Goal: Information Seeking & Learning: Check status

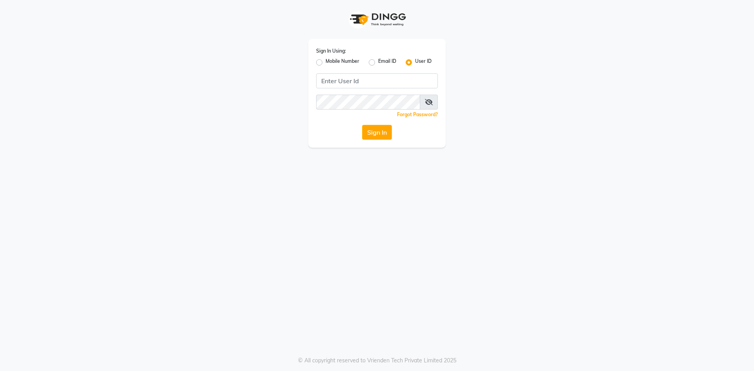
click at [381, 64] on label "Email ID" at bounding box center [387, 62] width 18 height 9
click at [381, 63] on input "Email ID" at bounding box center [380, 60] width 5 height 5
radio input "true"
radio input "false"
click at [372, 81] on input "Username" at bounding box center [377, 80] width 122 height 15
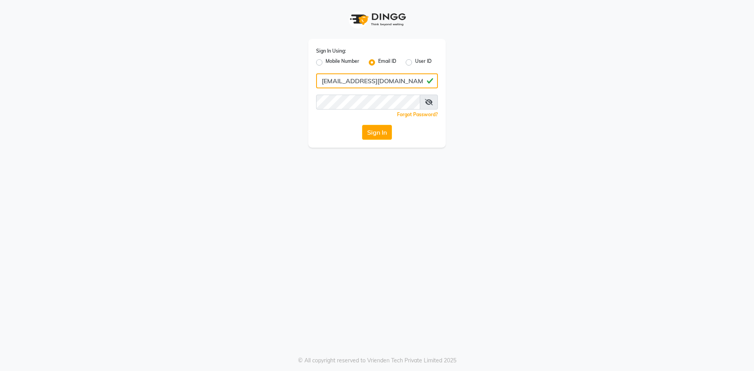
type input "[EMAIL_ADDRESS][DOMAIN_NAME]"
click at [362, 125] on button "Sign In" at bounding box center [377, 132] width 30 height 15
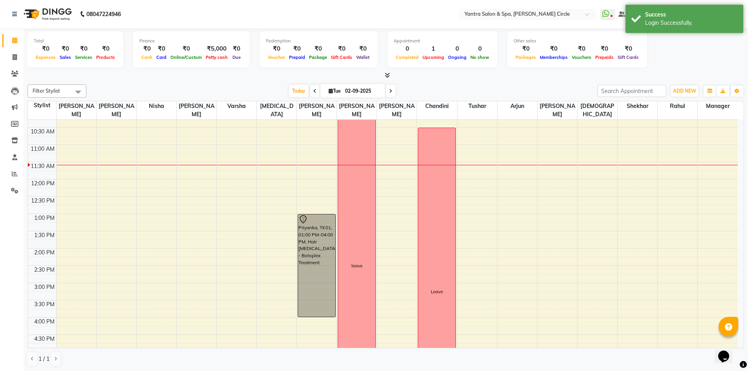
scroll to position [118, 0]
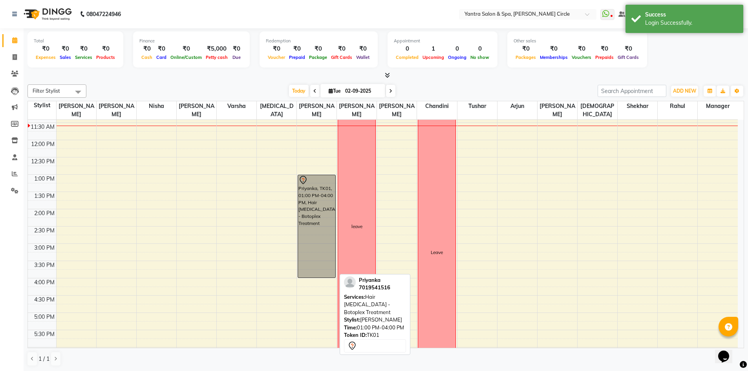
click at [315, 197] on div "Priyanka, TK01, 01:00 PM-04:00 PM, Hair [MEDICAL_DATA] - Botoplex Treatment" at bounding box center [316, 226] width 37 height 103
select select "7"
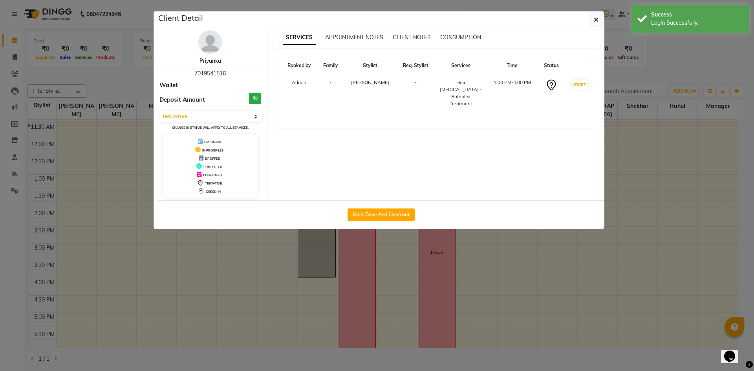
click at [209, 58] on link "Priyanka" at bounding box center [211, 60] width 22 height 7
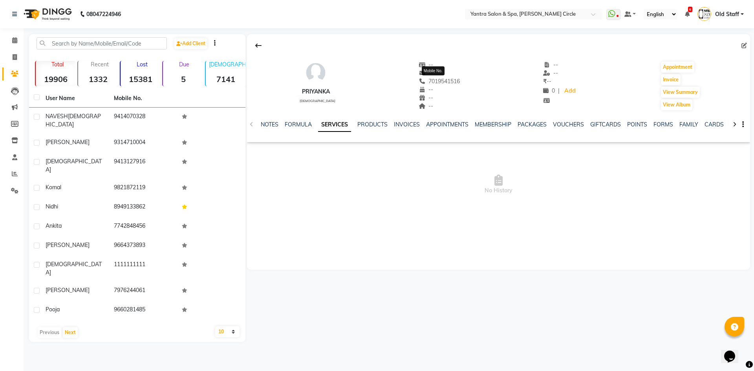
click at [435, 81] on span "7019541516" at bounding box center [440, 81] width 42 height 7
copy span "7019541516"
click at [12, 42] on icon at bounding box center [14, 40] width 5 height 6
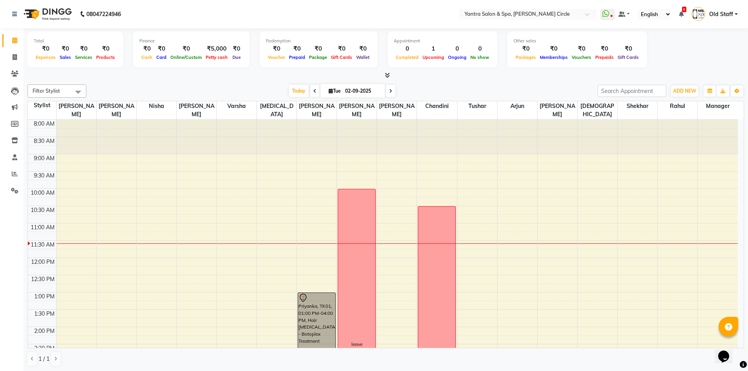
click at [312, 94] on span at bounding box center [314, 91] width 9 height 12
type input "01-09-2025"
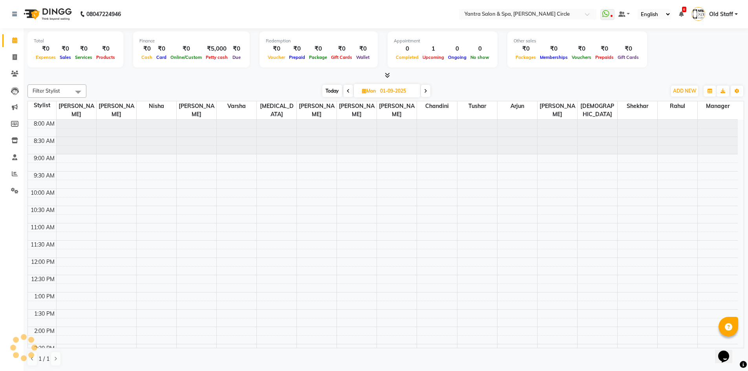
scroll to position [104, 0]
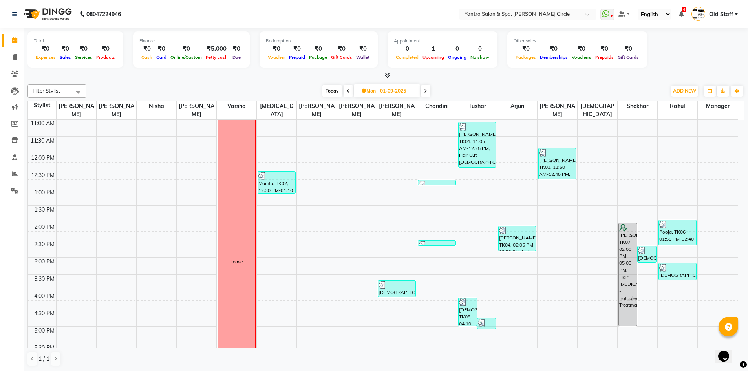
click at [618, 243] on td at bounding box center [397, 244] width 682 height 9
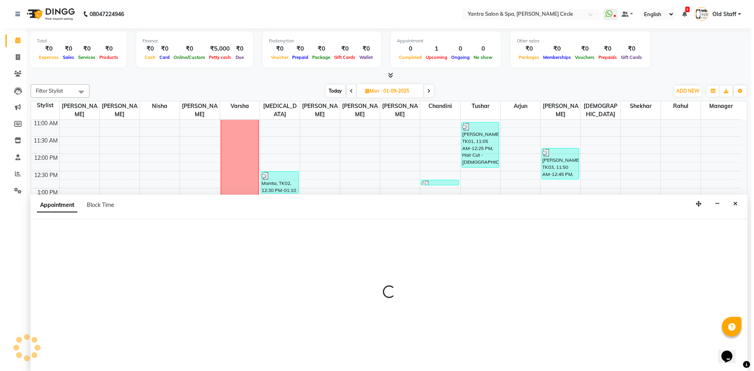
scroll to position [0, 0]
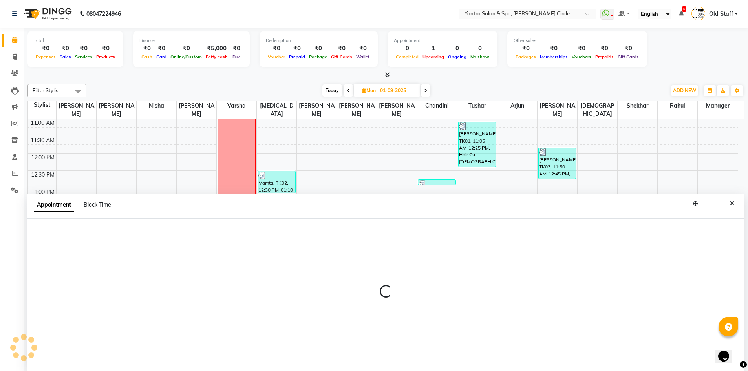
click at [646, 190] on div "8:00 AM 8:30 AM 9:00 AM 9:30 AM 10:00 AM 10:30 AM 11:00 AM 11:30 AM 12:00 PM 12…" at bounding box center [383, 257] width 710 height 484
select select "41724"
select select "870"
select select "tentative"
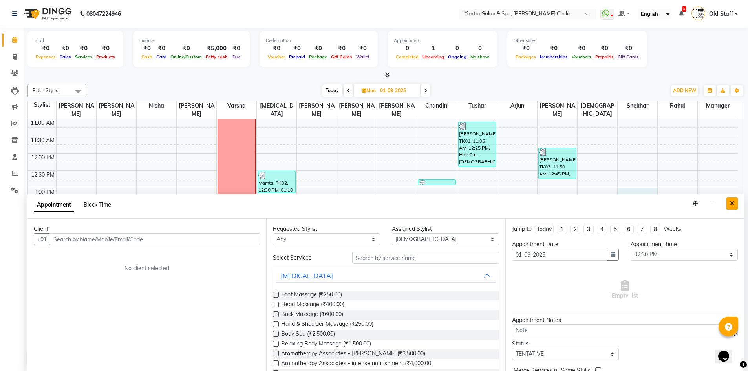
click at [734, 205] on icon "Close" at bounding box center [732, 204] width 4 height 6
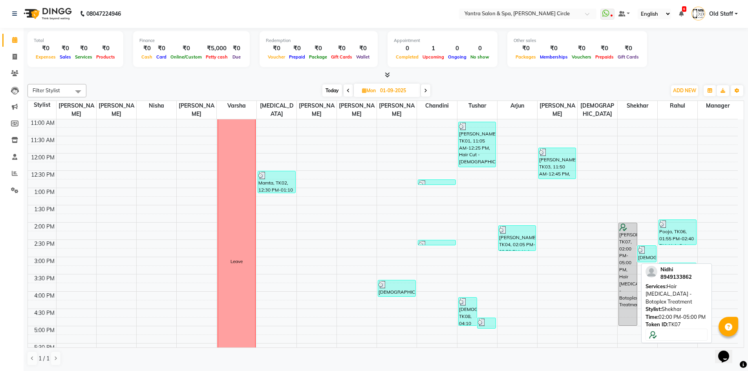
click at [626, 246] on div "[PERSON_NAME], TK07, 02:00 PM-05:00 PM, Hair [MEDICAL_DATA] - Botoplex Treatment" at bounding box center [628, 274] width 18 height 103
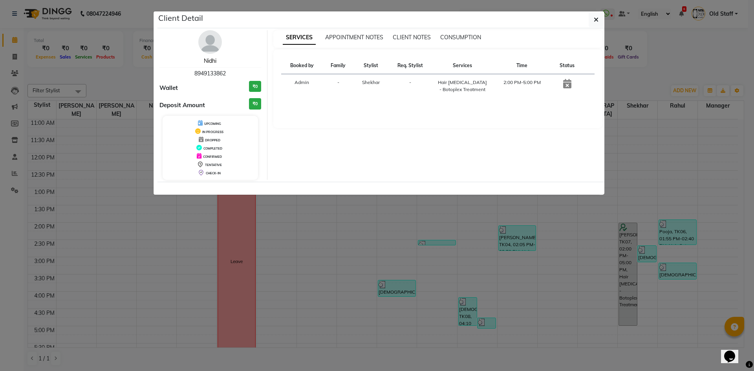
click at [211, 62] on link "Nidhi" at bounding box center [210, 60] width 13 height 7
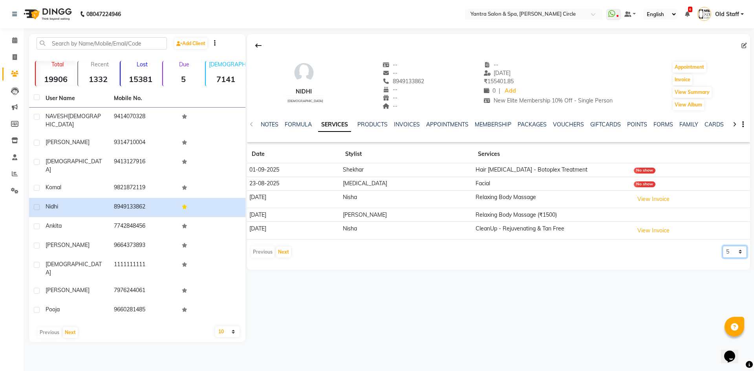
click at [726, 248] on select "5 10 50 100 500" at bounding box center [735, 252] width 24 height 12
select select "50"
click at [723, 246] on select "5 10 50 100 500" at bounding box center [735, 252] width 24 height 12
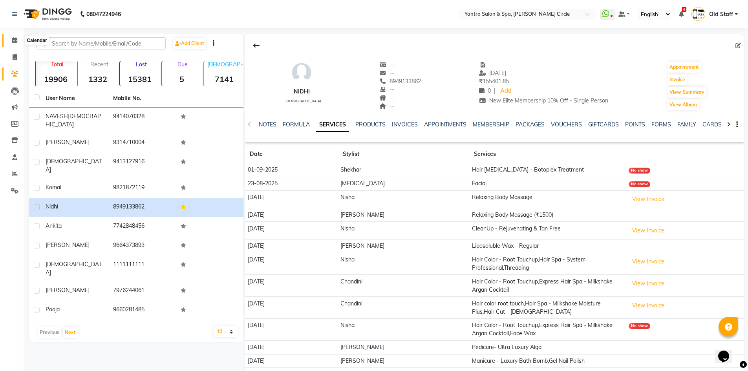
drag, startPoint x: 15, startPoint y: 37, endPoint x: 30, endPoint y: 43, distance: 15.9
click at [15, 37] on icon at bounding box center [14, 40] width 5 height 6
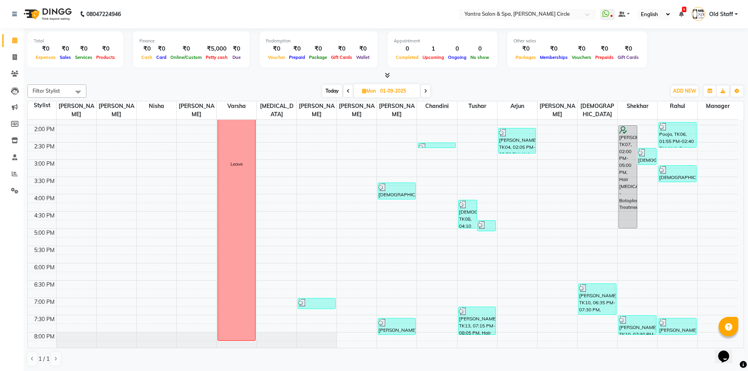
scroll to position [177, 0]
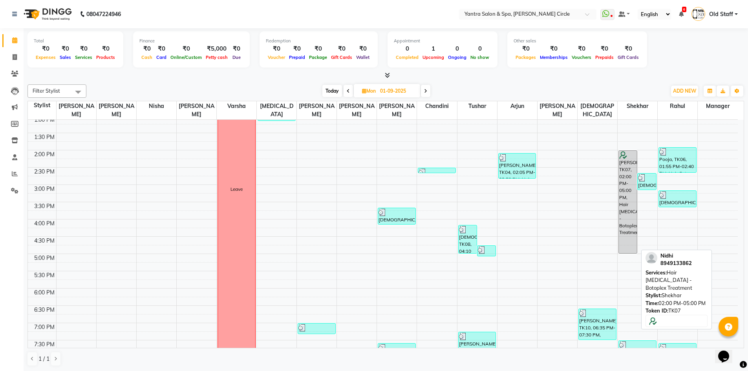
click at [625, 161] on div "[PERSON_NAME], TK07, 02:00 PM-05:00 PM, Hair [MEDICAL_DATA] - Botoplex Treatment" at bounding box center [628, 202] width 18 height 103
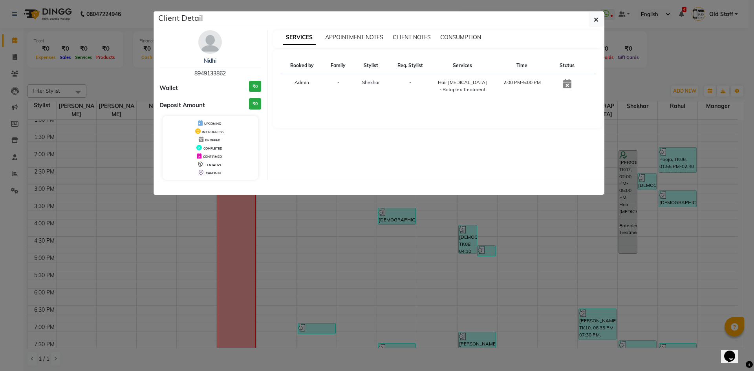
click at [216, 72] on span "8949133862" at bounding box center [209, 73] width 31 height 7
copy span "8949133862"
click at [393, 304] on ngb-modal-window "Client Detail [PERSON_NAME] 8949133862 Wallet ₹0 Deposit Amount ₹0 UPCOMING IN …" at bounding box center [377, 185] width 754 height 371
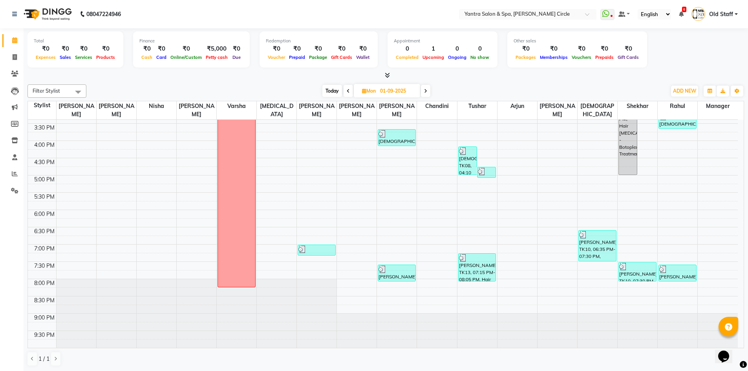
scroll to position [59, 0]
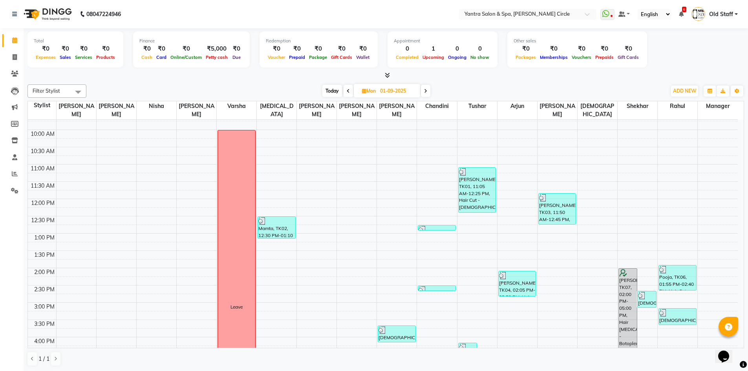
click at [427, 92] on icon at bounding box center [425, 91] width 3 height 5
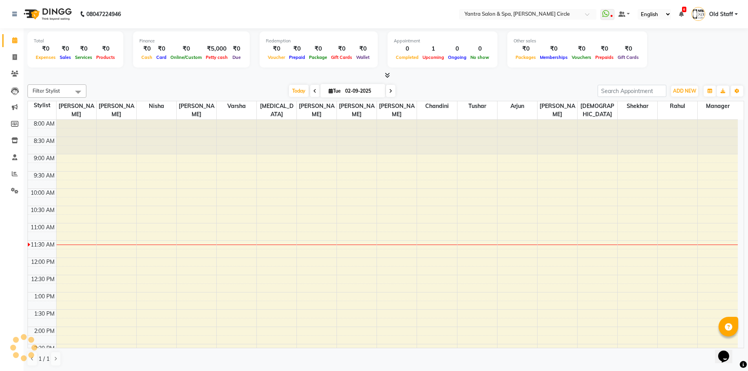
scroll to position [104, 0]
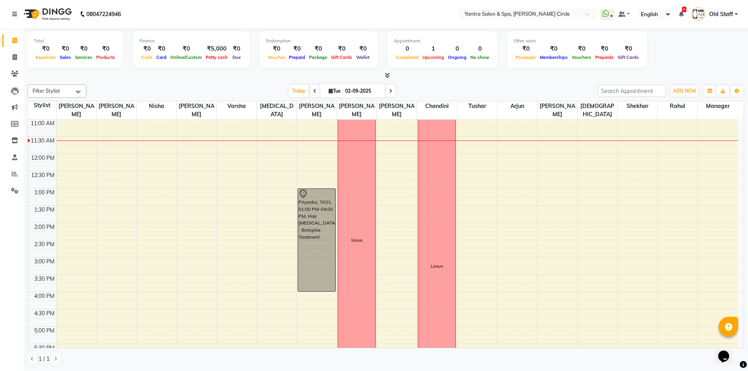
click at [388, 91] on span at bounding box center [390, 91] width 9 height 12
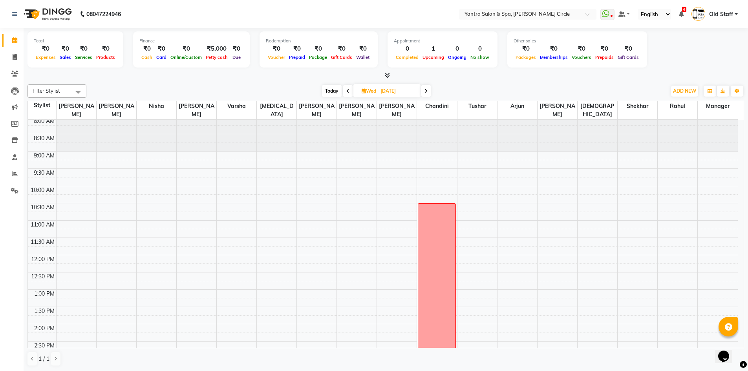
scroll to position [0, 0]
click at [427, 86] on span at bounding box center [426, 91] width 9 height 12
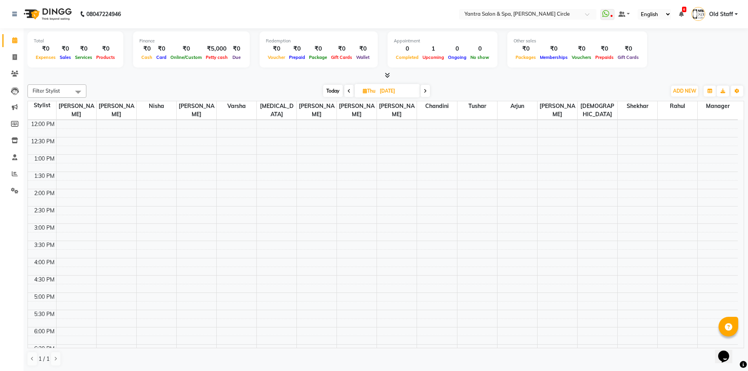
scroll to position [138, 0]
click at [428, 90] on span at bounding box center [425, 91] width 9 height 12
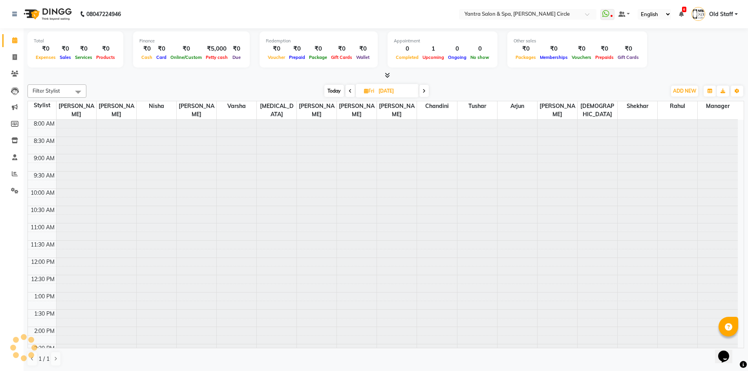
scroll to position [104, 0]
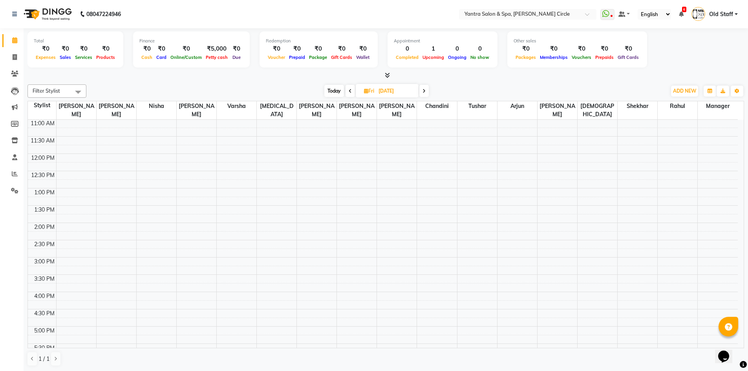
click at [428, 90] on span at bounding box center [424, 91] width 9 height 12
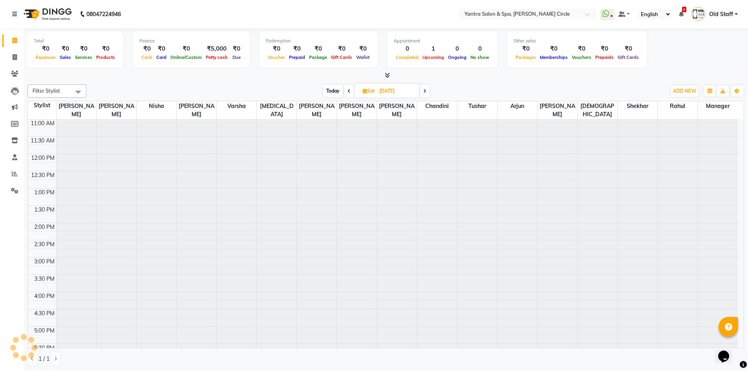
type input "[DATE]"
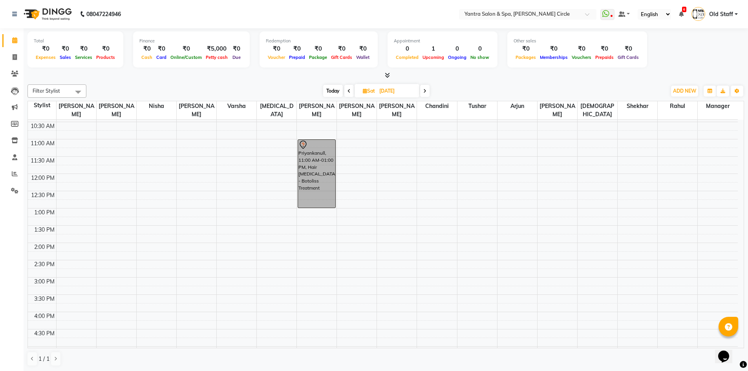
scroll to position [65, 0]
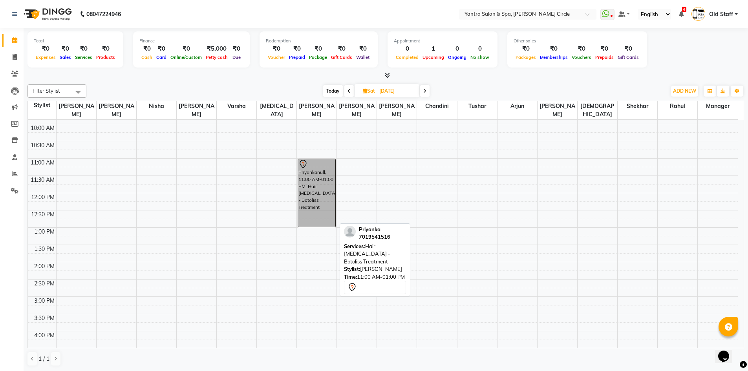
click at [313, 196] on div "Priyankanull, 11:00 AM-01:00 PM, Hair [MEDICAL_DATA] - Botoliss Treatment" at bounding box center [316, 193] width 37 height 68
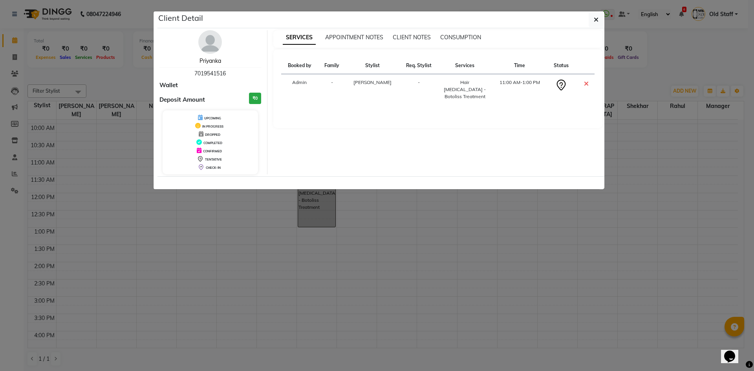
click at [215, 60] on link "Priyanka" at bounding box center [211, 60] width 22 height 7
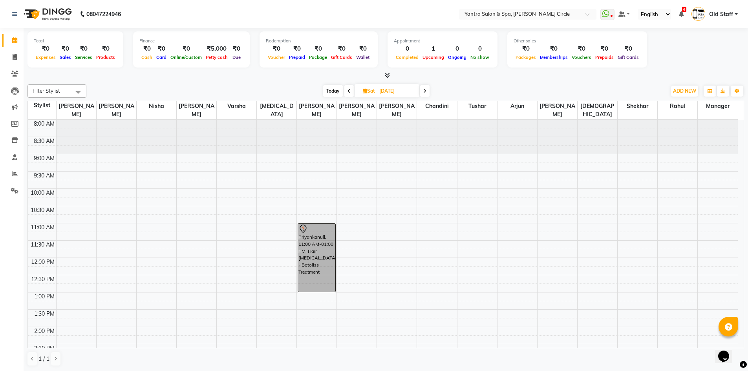
click at [427, 92] on span at bounding box center [424, 91] width 9 height 12
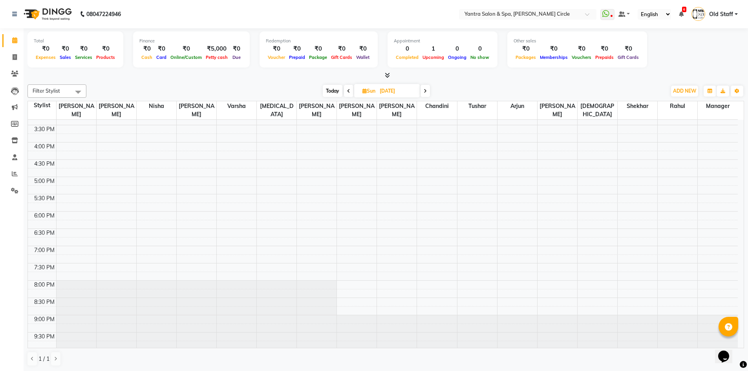
scroll to position [255, 0]
click at [425, 92] on icon at bounding box center [425, 91] width 3 height 5
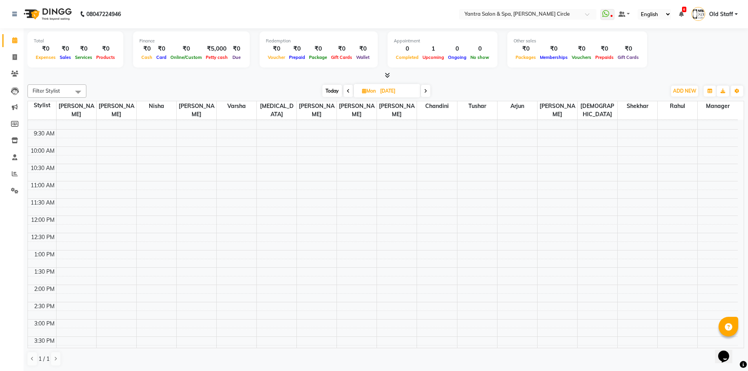
scroll to position [0, 0]
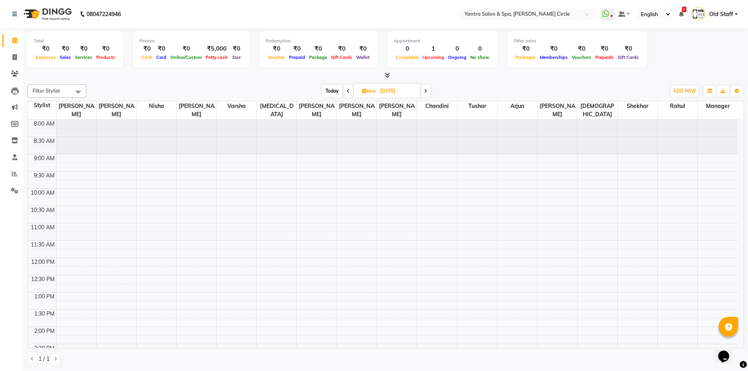
click at [426, 96] on span at bounding box center [425, 91] width 9 height 12
click at [427, 94] on span at bounding box center [424, 91] width 9 height 12
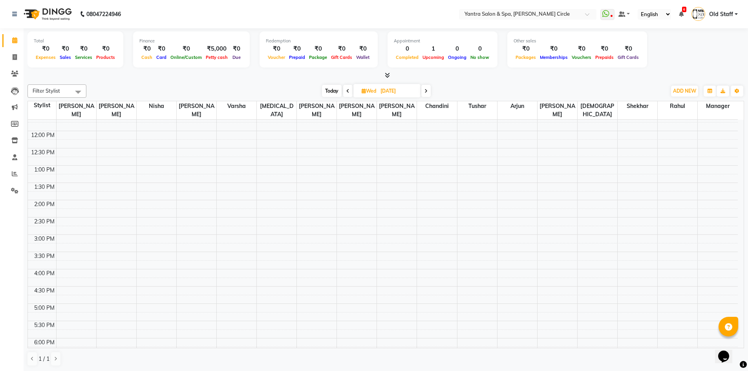
scroll to position [255, 0]
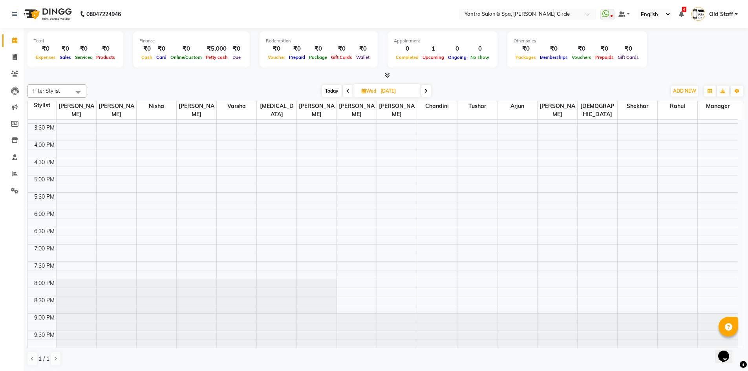
click at [428, 93] on icon at bounding box center [426, 91] width 3 height 5
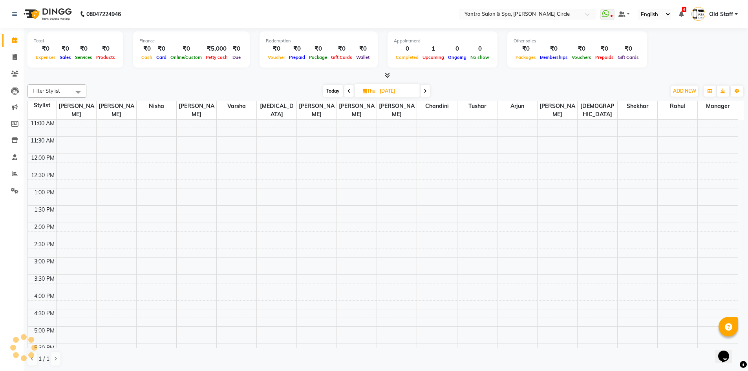
scroll to position [0, 0]
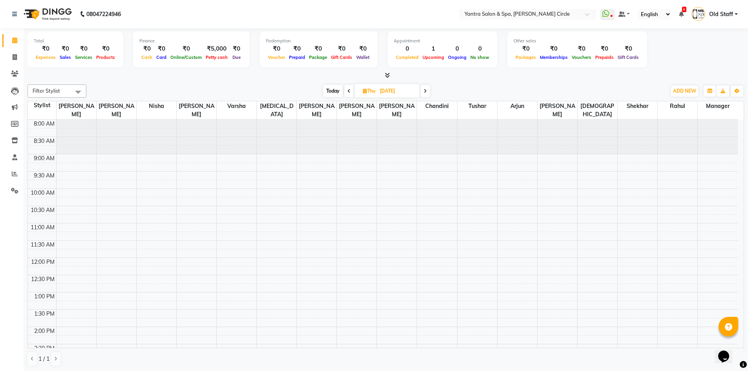
click at [428, 94] on span at bounding box center [425, 91] width 9 height 12
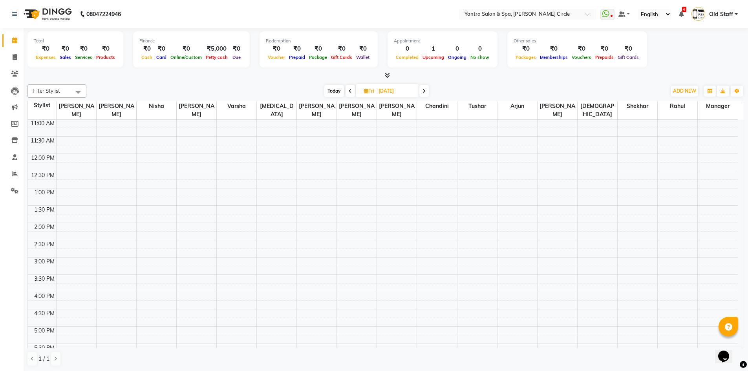
click at [337, 88] on span "Today" at bounding box center [335, 91] width 20 height 12
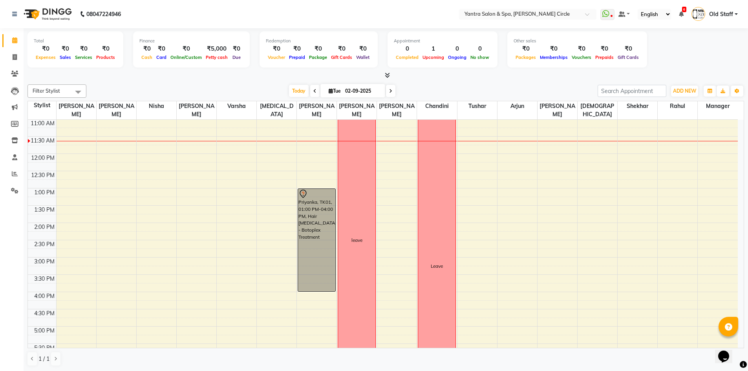
click at [311, 90] on span at bounding box center [314, 91] width 9 height 12
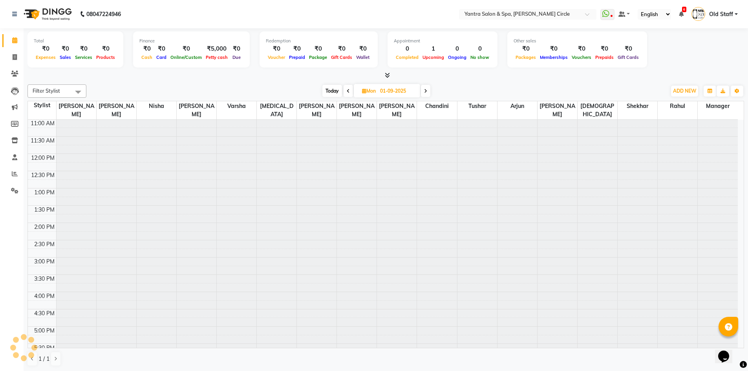
scroll to position [104, 0]
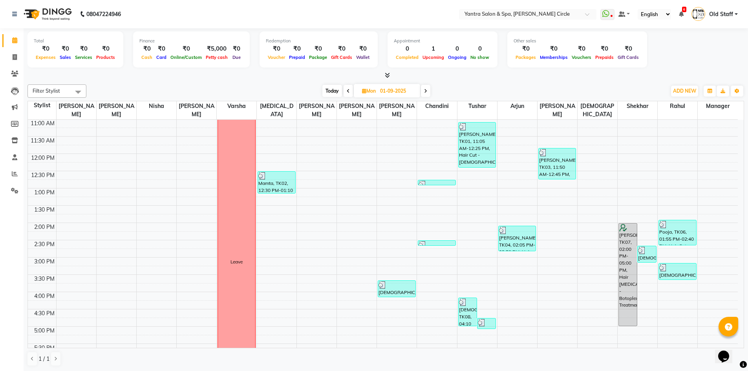
click at [332, 88] on span "Today" at bounding box center [333, 91] width 20 height 12
type input "02-09-2025"
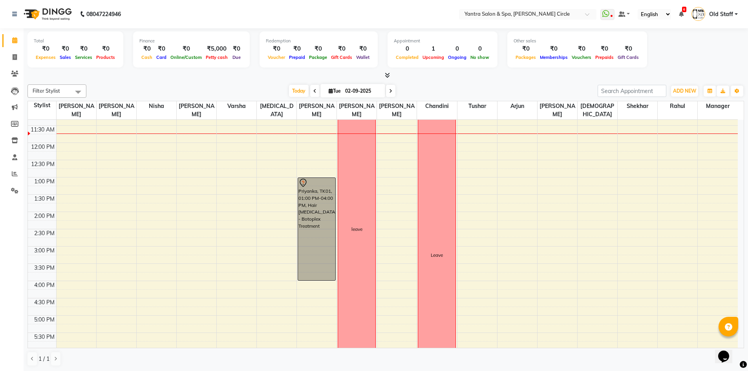
scroll to position [118, 0]
